Goal: Transaction & Acquisition: Purchase product/service

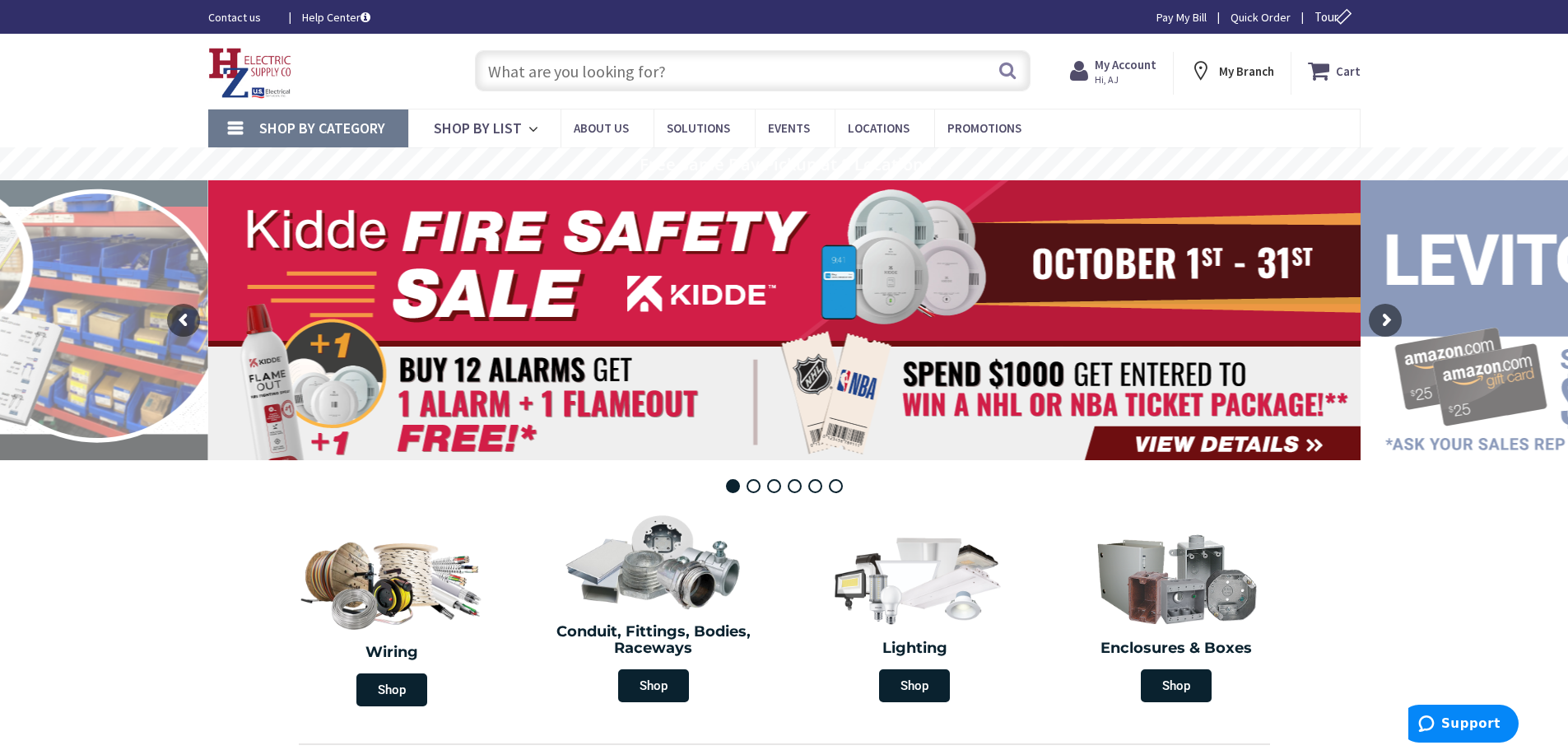
click at [637, 71] on input "text" at bounding box center [753, 71] width 556 height 41
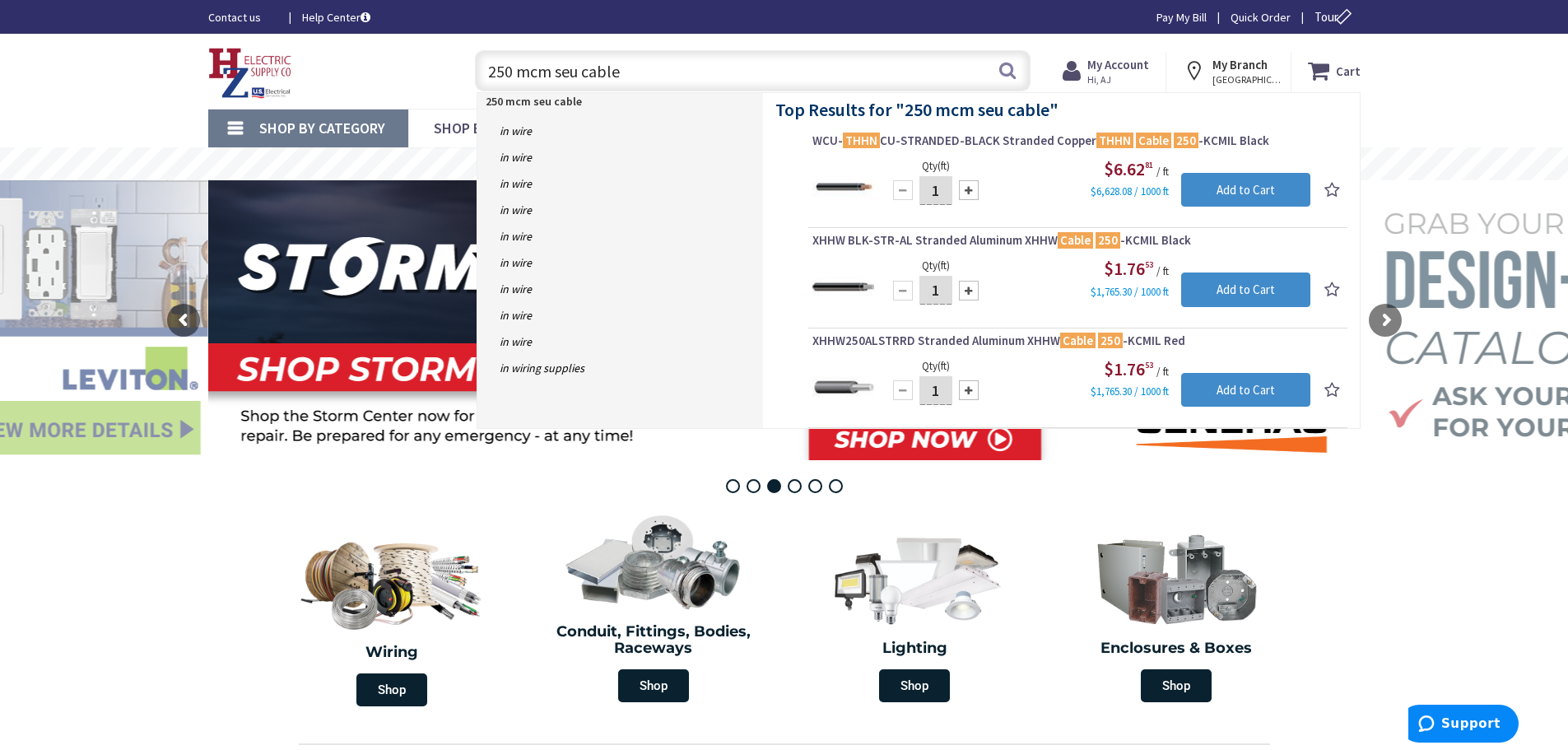
drag, startPoint x: 554, startPoint y: 72, endPoint x: 429, endPoint y: 63, distance: 125.3
click at [429, 63] on div "Toggle Nav 250 mcm seu cable 250 mcm seu cable Search Cart My Cart Close" at bounding box center [784, 71] width 1177 height 55
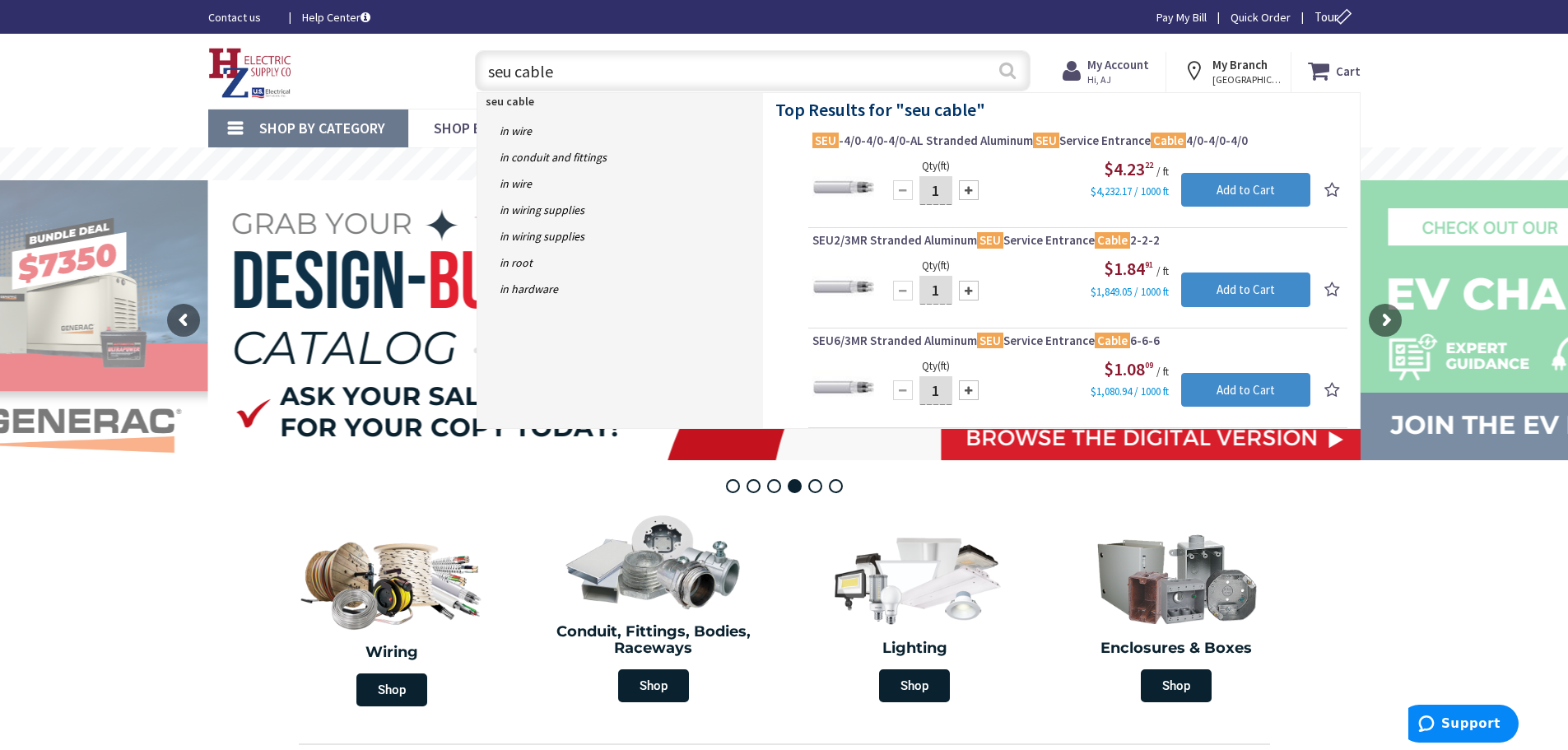
type input "seu cable"
click at [1011, 67] on button "Search" at bounding box center [1007, 71] width 21 height 37
